Goal: Information Seeking & Learning: Learn about a topic

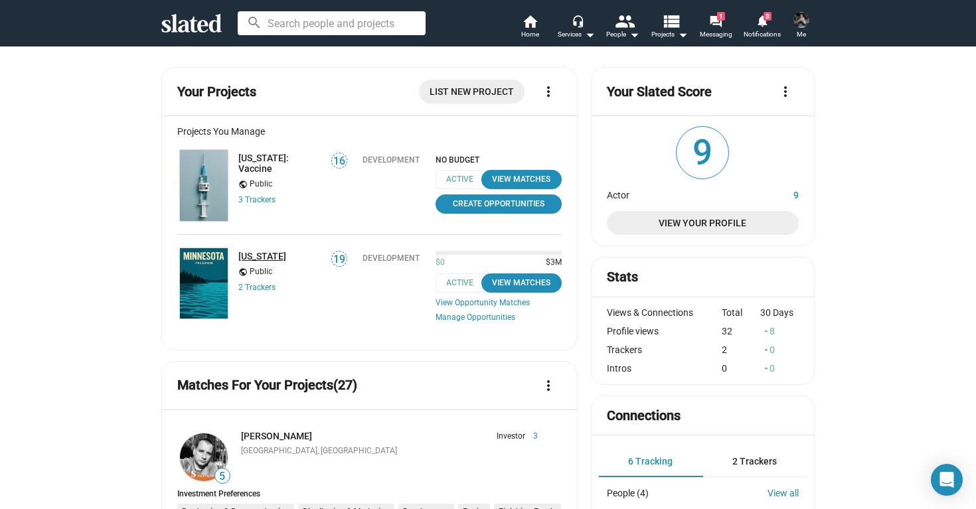
click at [265, 256] on link "[US_STATE]" at bounding box center [262, 256] width 48 height 11
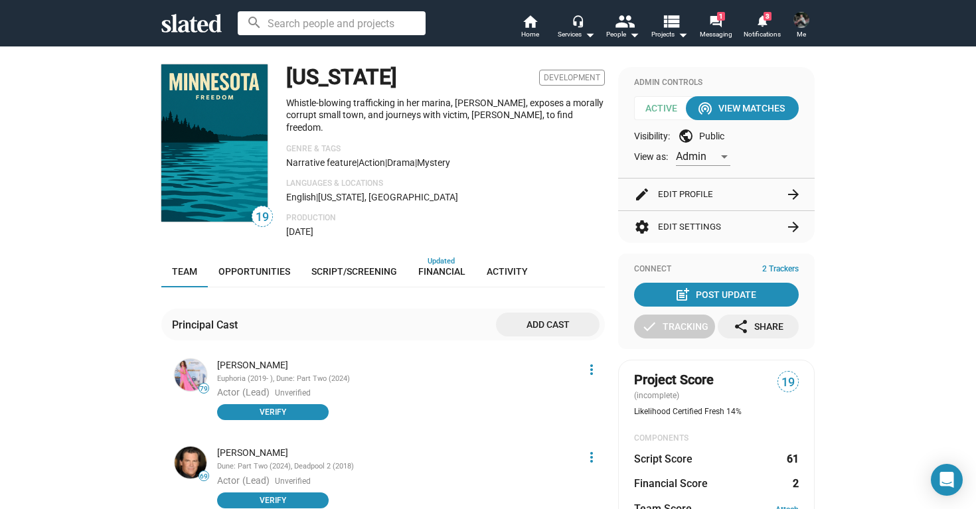
click at [712, 232] on button "settings Edit Settings arrow_forward" at bounding box center [716, 227] width 165 height 32
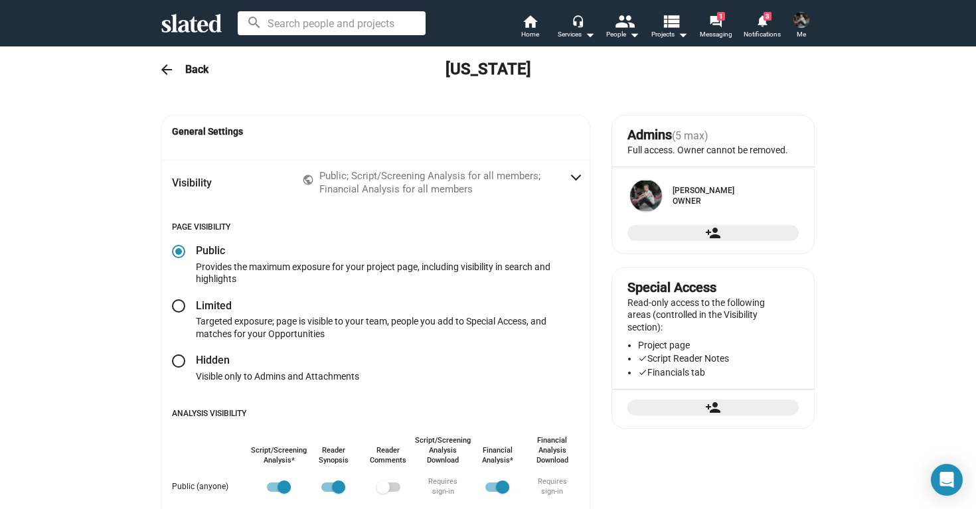
radio input "false"
radio input "true"
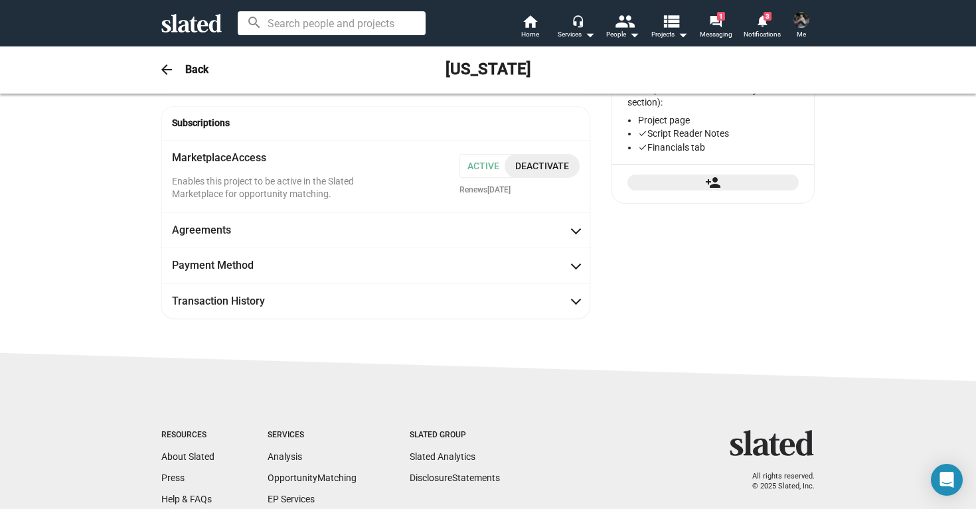
scroll to position [232, 0]
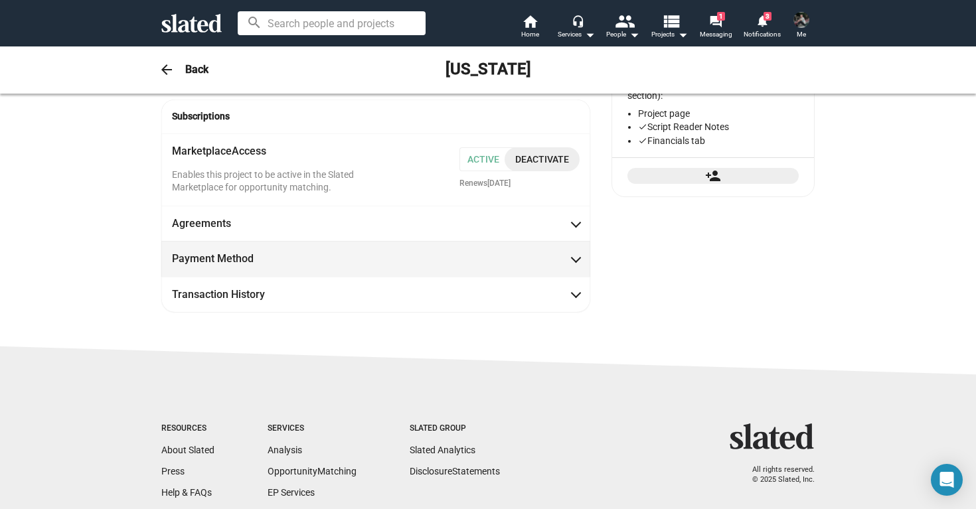
click at [579, 257] on span "Payment Method" at bounding box center [375, 259] width 407 height 14
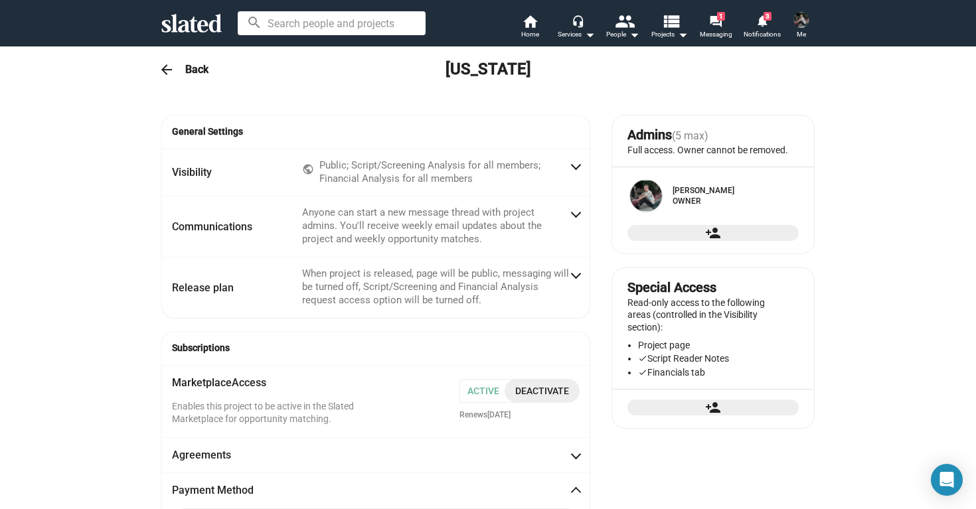
scroll to position [0, 0]
click at [531, 13] on div "home Home headset_mic Services arrow_drop_down people People arrow_drop_down vi…" at bounding box center [661, 26] width 311 height 35
click at [532, 27] on span "Home" at bounding box center [530, 35] width 18 height 16
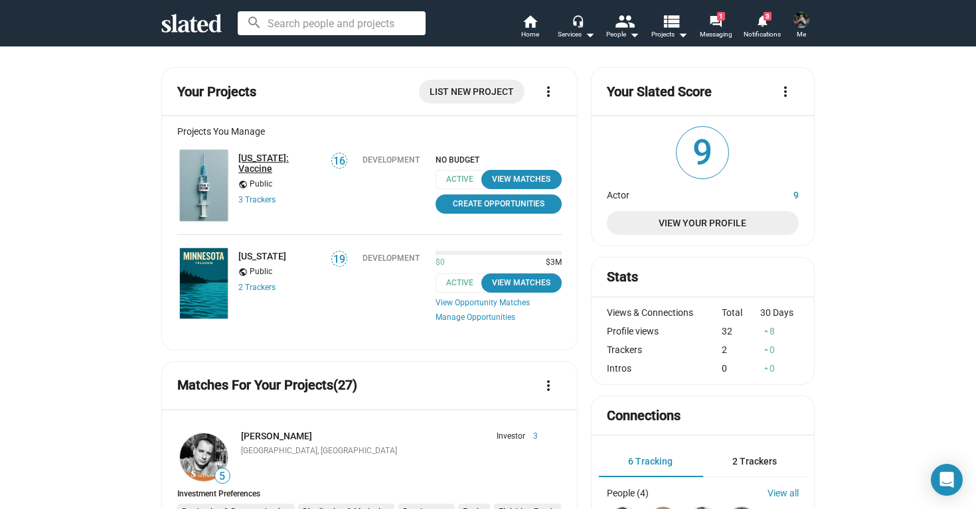
click at [287, 153] on link "[US_STATE]: Vaccine" at bounding box center [280, 163] width 84 height 21
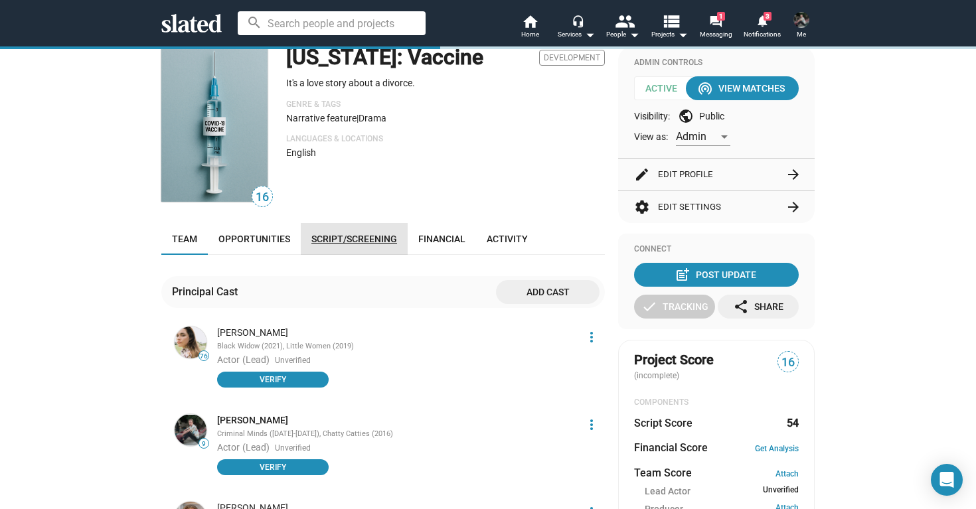
click at [357, 230] on link "Script/Screening" at bounding box center [354, 239] width 107 height 32
